Goal: Check status: Check status

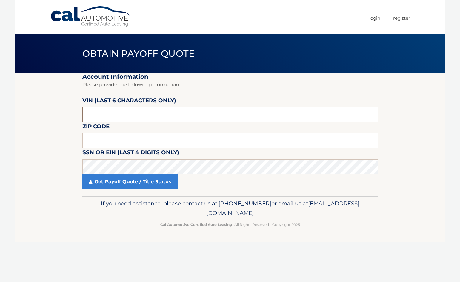
click at [176, 115] on input "text" at bounding box center [229, 114] width 295 height 15
type input "181644"
click at [39, 162] on section "Account Information Please provide the following information. VIN (last 6 chara…" at bounding box center [230, 134] width 430 height 123
click at [119, 139] on input "33" at bounding box center [229, 140] width 295 height 15
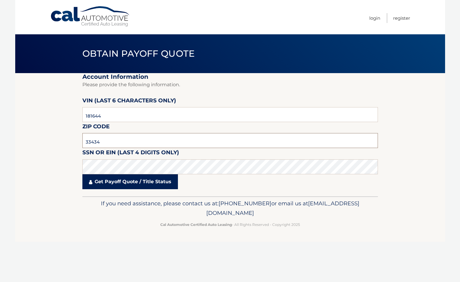
type input "33434"
click at [89, 181] on link "Get Payoff Quote / Title Status" at bounding box center [129, 181] width 95 height 15
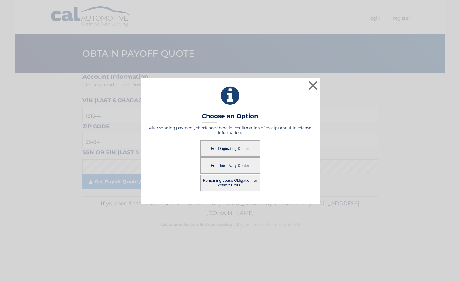
click at [229, 147] on button "For Originating Dealer" at bounding box center [230, 148] width 60 height 16
click at [220, 149] on button "For Originating Dealer" at bounding box center [230, 148] width 60 height 16
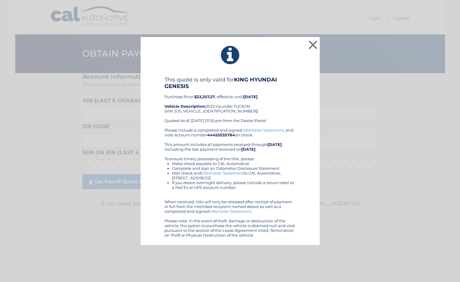
drag, startPoint x: 193, startPoint y: 96, endPoint x: 215, endPoint y: 99, distance: 22.1
click at [215, 99] on div "This quote is only valid for KING HYUNDAI GENESIS Purchase Price: $23,257.27 , …" at bounding box center [229, 101] width 131 height 51
click at [215, 101] on div "This quote is only valid for KING HYUNDAI GENESIS Purchase Price: $23,257.27 , …" at bounding box center [229, 101] width 131 height 51
drag, startPoint x: 217, startPoint y: 97, endPoint x: 195, endPoint y: 96, distance: 21.5
click at [195, 96] on div "This quote is only valid for KING HYUNDAI GENESIS Purchase Price: $23,257.27 , …" at bounding box center [229, 101] width 131 height 51
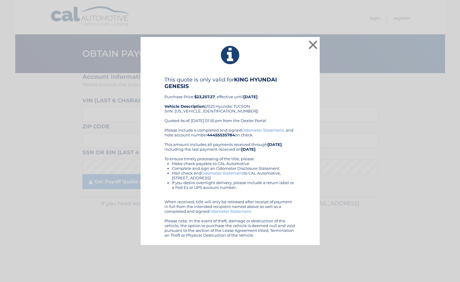
click at [201, 106] on strong "Vehicle Description:" at bounding box center [184, 106] width 41 height 5
click at [312, 44] on button "×" at bounding box center [313, 45] width 12 height 12
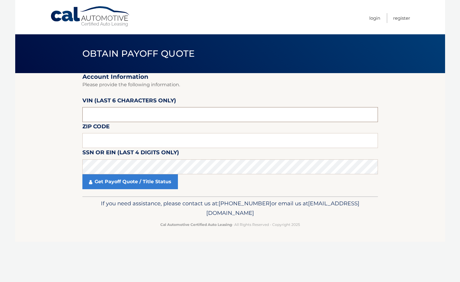
click at [336, 110] on input "text" at bounding box center [229, 114] width 295 height 15
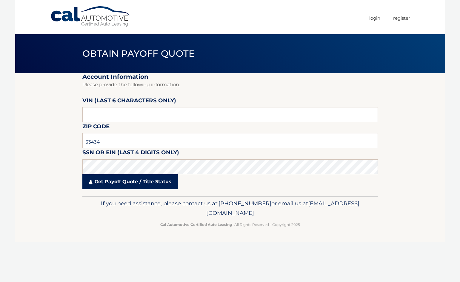
click at [114, 183] on link "Get Payoff Quote / Title Status" at bounding box center [129, 181] width 95 height 15
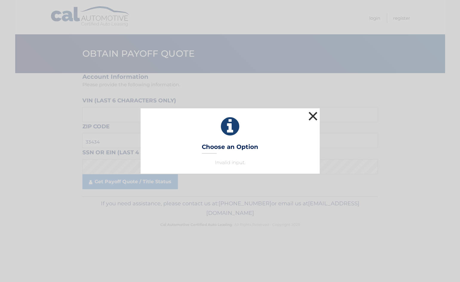
drag, startPoint x: 315, startPoint y: 113, endPoint x: 291, endPoint y: 115, distance: 24.3
click at [314, 113] on button "×" at bounding box center [313, 116] width 12 height 12
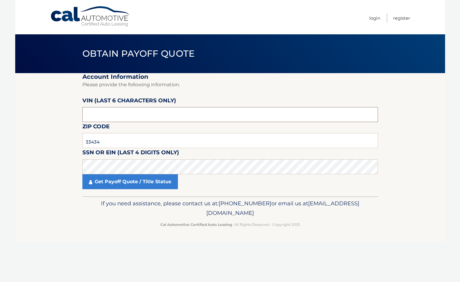
click at [141, 116] on input "text" at bounding box center [229, 114] width 295 height 15
drag, startPoint x: 112, startPoint y: 116, endPoint x: 36, endPoint y: 112, distance: 75.9
click at [36, 112] on section "Account Information Please provide the following information. VIN (last 6 chara…" at bounding box center [230, 134] width 430 height 123
click at [107, 115] on input "text" at bounding box center [229, 114] width 295 height 15
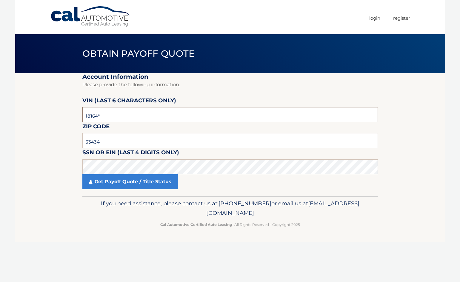
type input "181644"
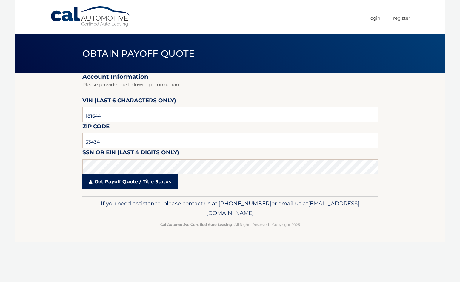
click at [134, 185] on link "Get Payoff Quote / Title Status" at bounding box center [129, 181] width 95 height 15
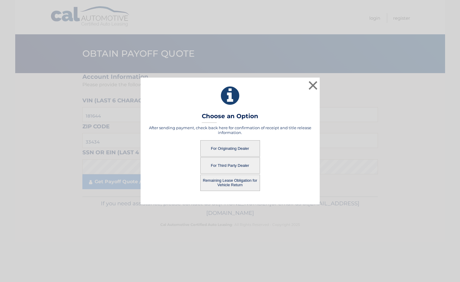
click at [225, 146] on button "For Originating Dealer" at bounding box center [230, 148] width 60 height 16
click at [237, 149] on button "For Originating Dealer" at bounding box center [230, 148] width 60 height 16
click at [239, 149] on button "For Originating Dealer" at bounding box center [230, 148] width 60 height 16
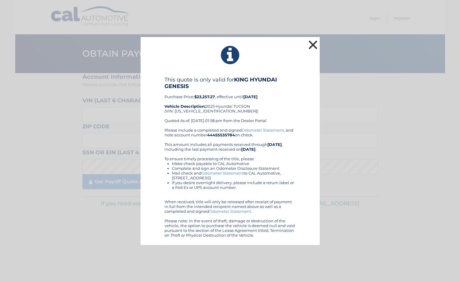
click at [315, 49] on button "×" at bounding box center [313, 45] width 12 height 12
